Goal: Navigation & Orientation: Find specific page/section

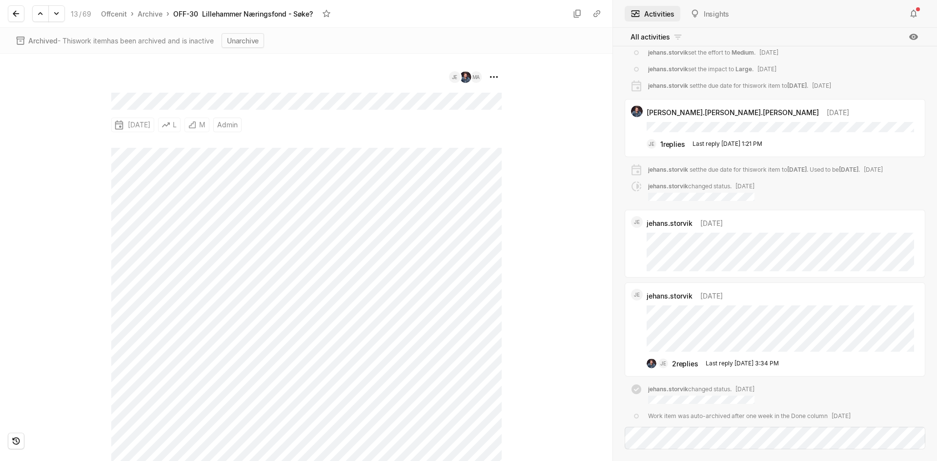
click at [6, 9] on div "13 / 69 Offcenit › Archive › OFF-30 Lillehammer Næringsfond - Søke?" at bounding box center [306, 14] width 613 height 28
click at [14, 14] on icon at bounding box center [16, 14] width 6 height 6
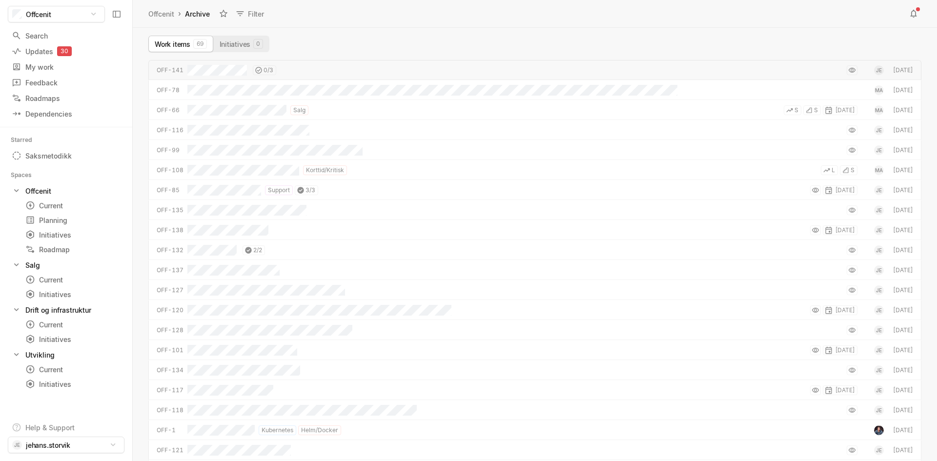
scroll to position [396, 800]
click at [60, 275] on div "Current" at bounding box center [55, 280] width 60 height 10
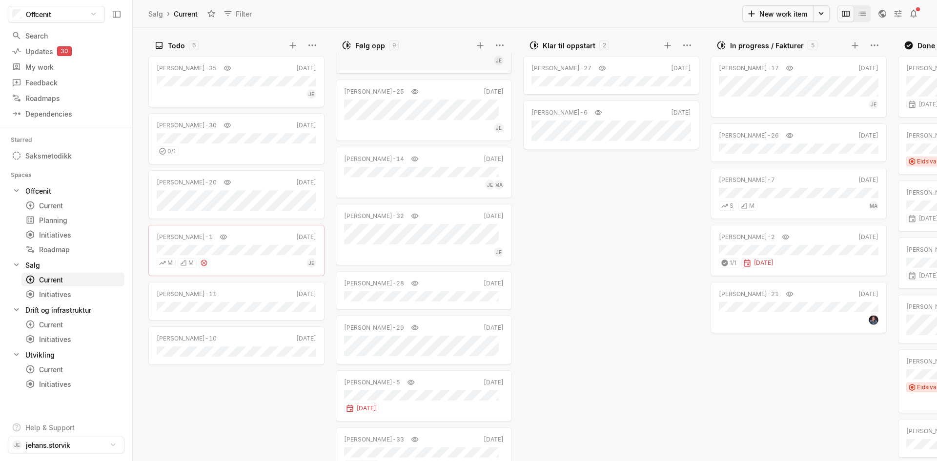
scroll to position [82, 0]
